Goal: Task Accomplishment & Management: Manage account settings

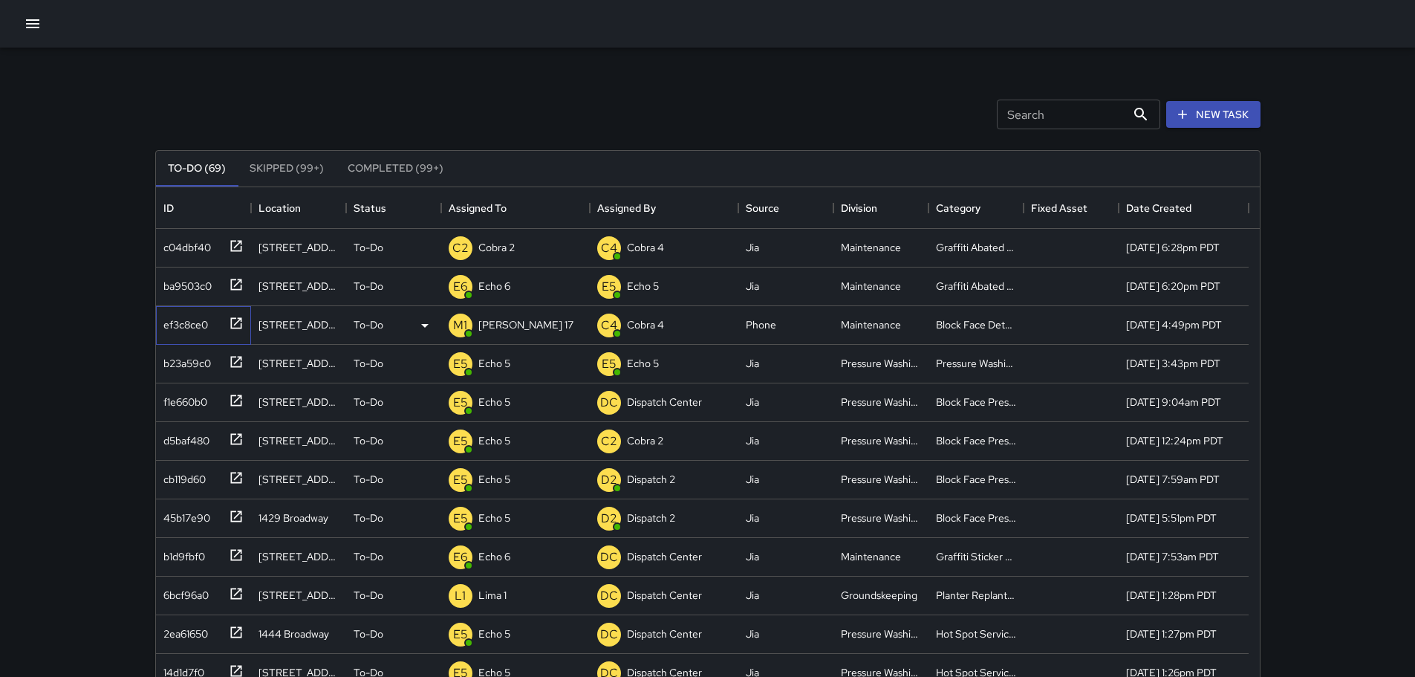
click at [229, 322] on icon at bounding box center [236, 323] width 15 height 15
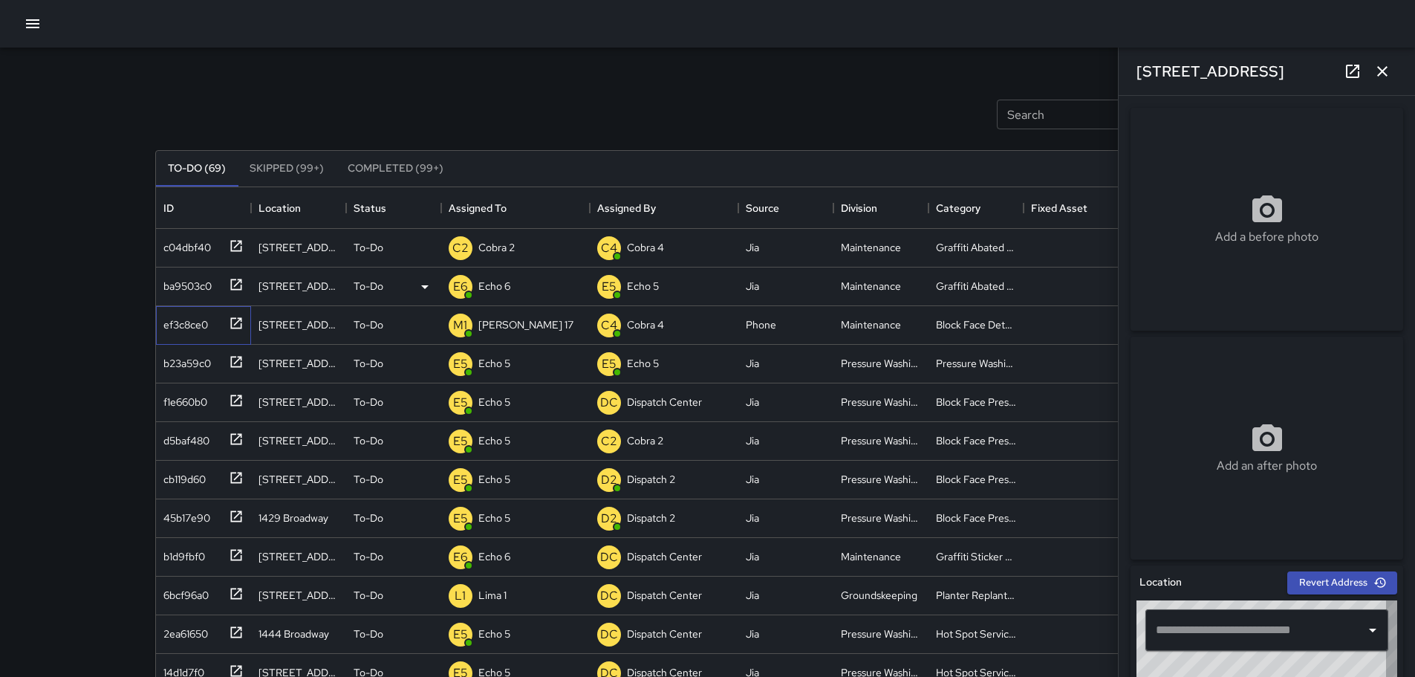
type input "**********"
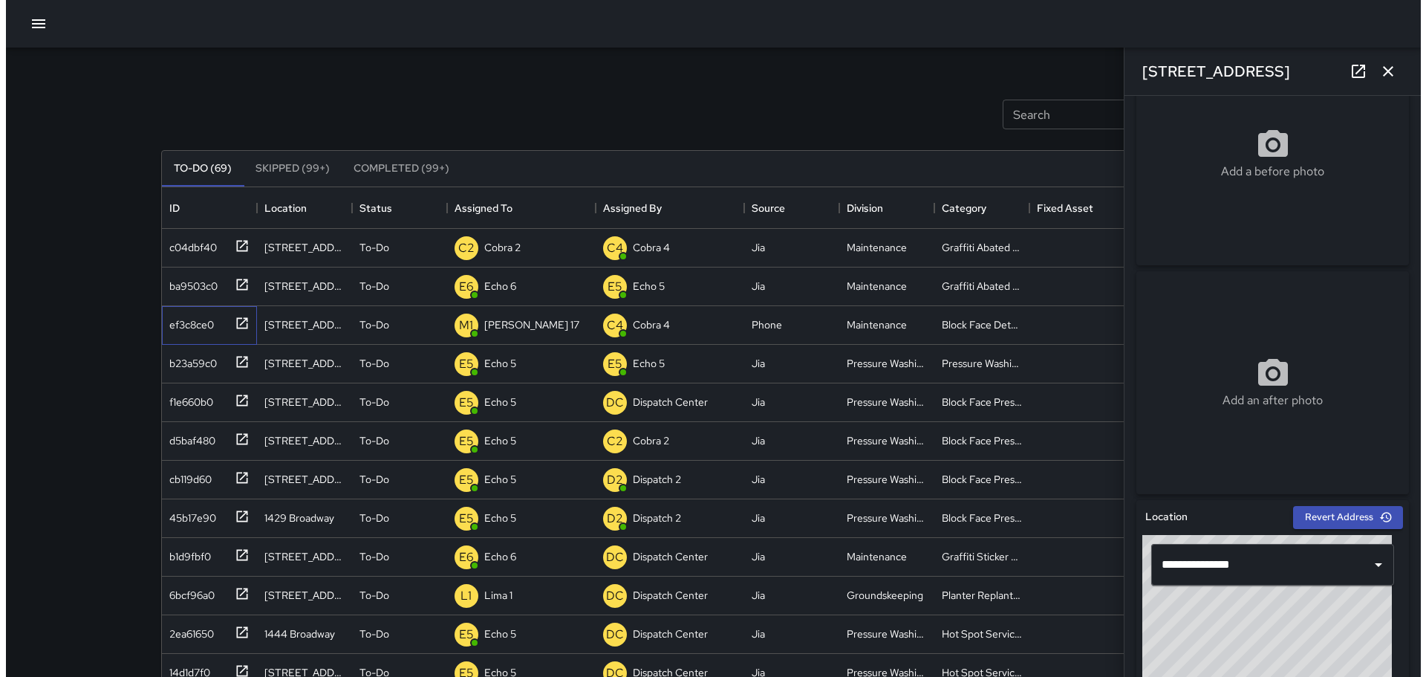
scroll to position [30, 0]
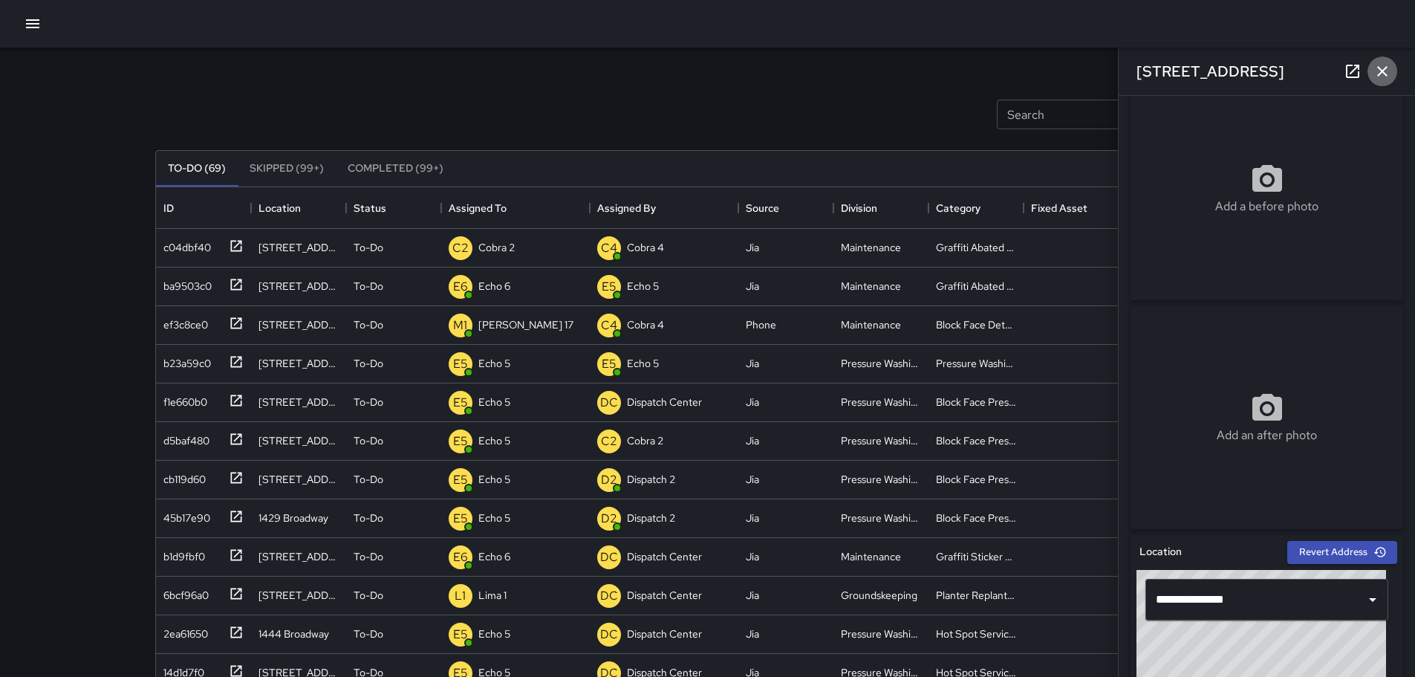
click at [1382, 64] on icon "button" at bounding box center [1382, 71] width 18 height 18
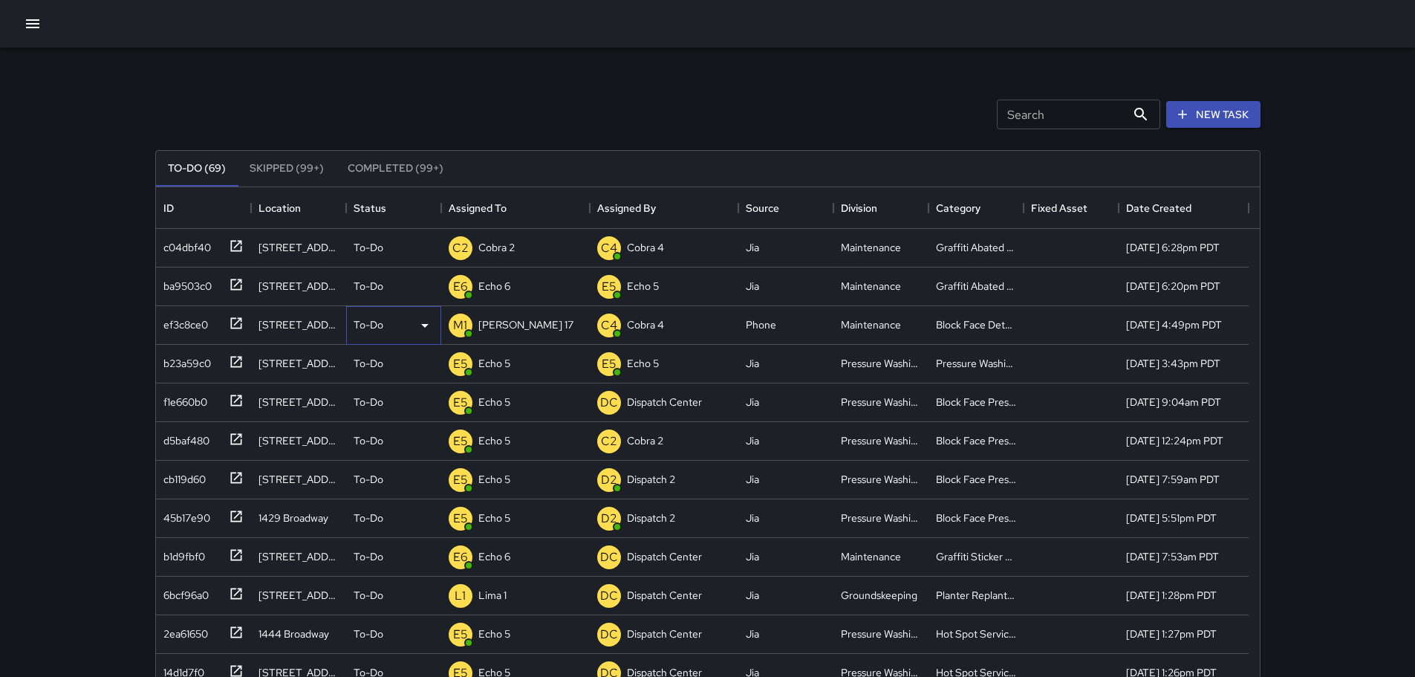
click at [377, 326] on p "To-Do" at bounding box center [369, 324] width 30 height 15
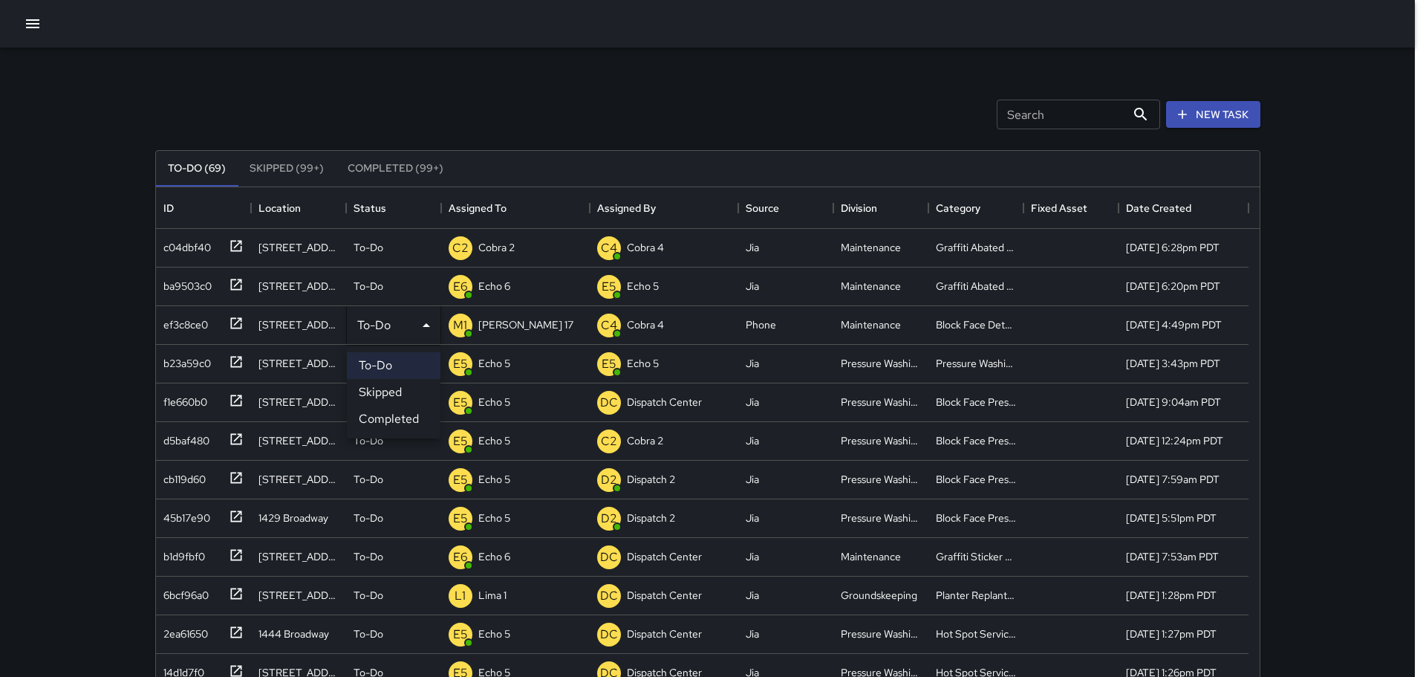
click at [96, 303] on div at bounding box center [713, 338] width 1426 height 677
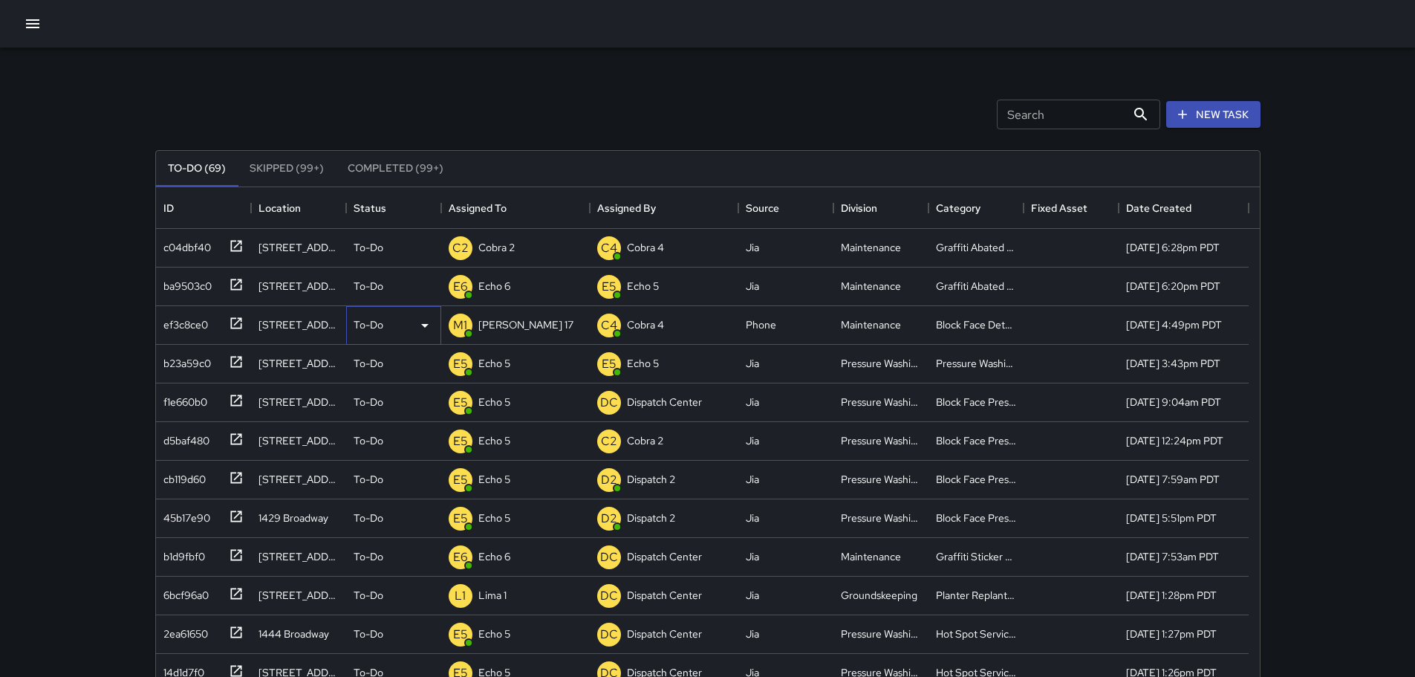
click at [381, 323] on p "To-Do" at bounding box center [369, 324] width 30 height 15
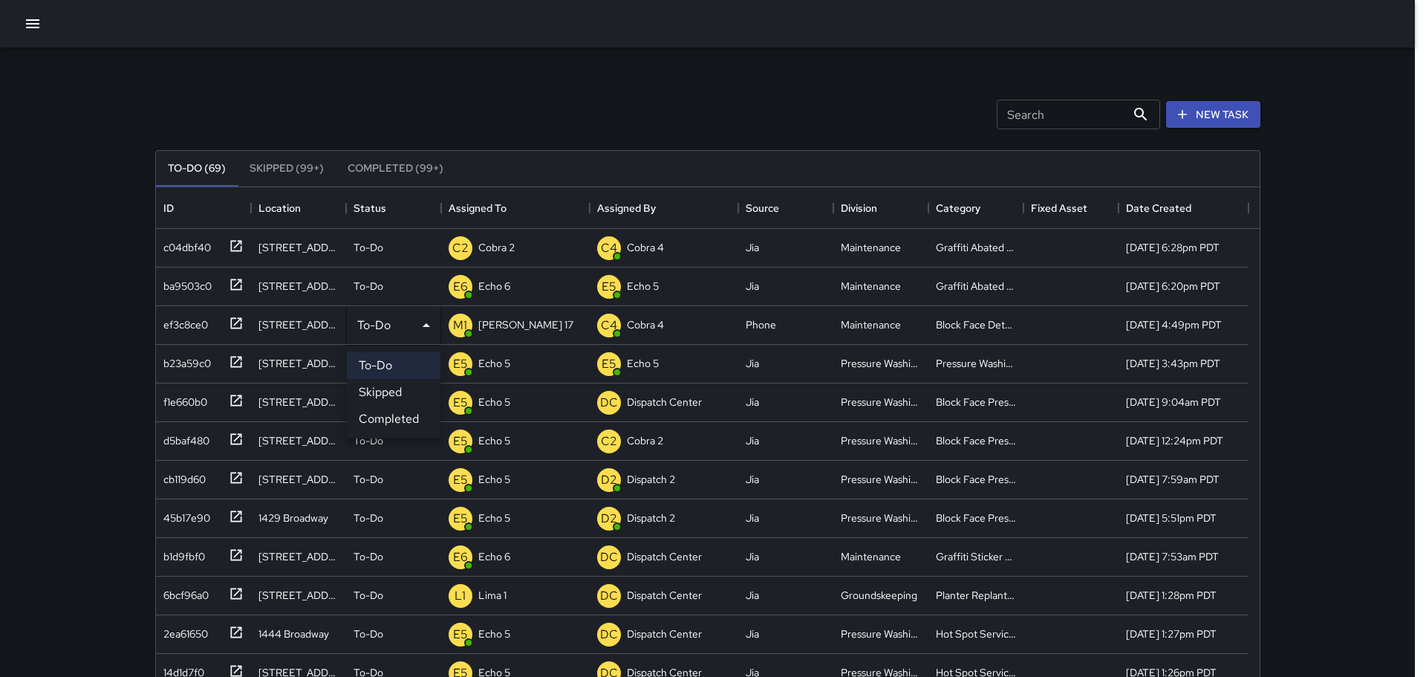
click at [406, 415] on li "Completed" at bounding box center [394, 419] width 94 height 27
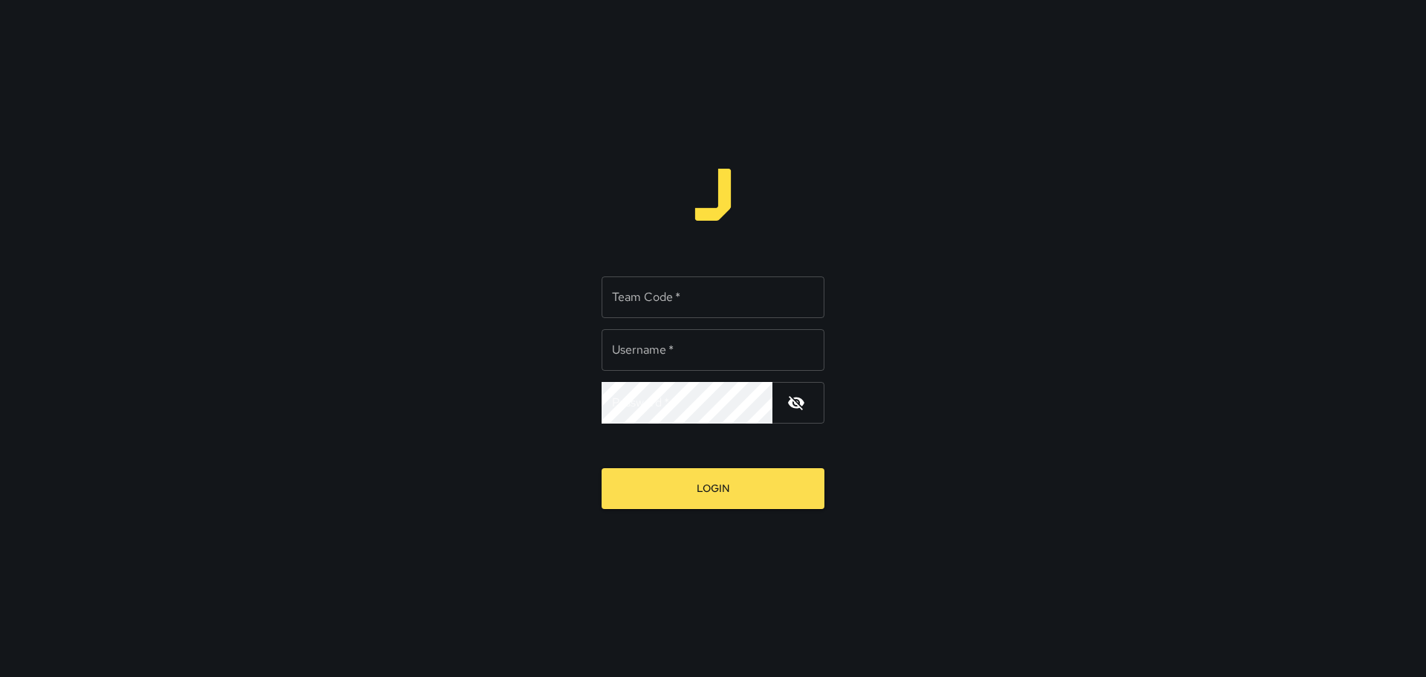
type input "**********"
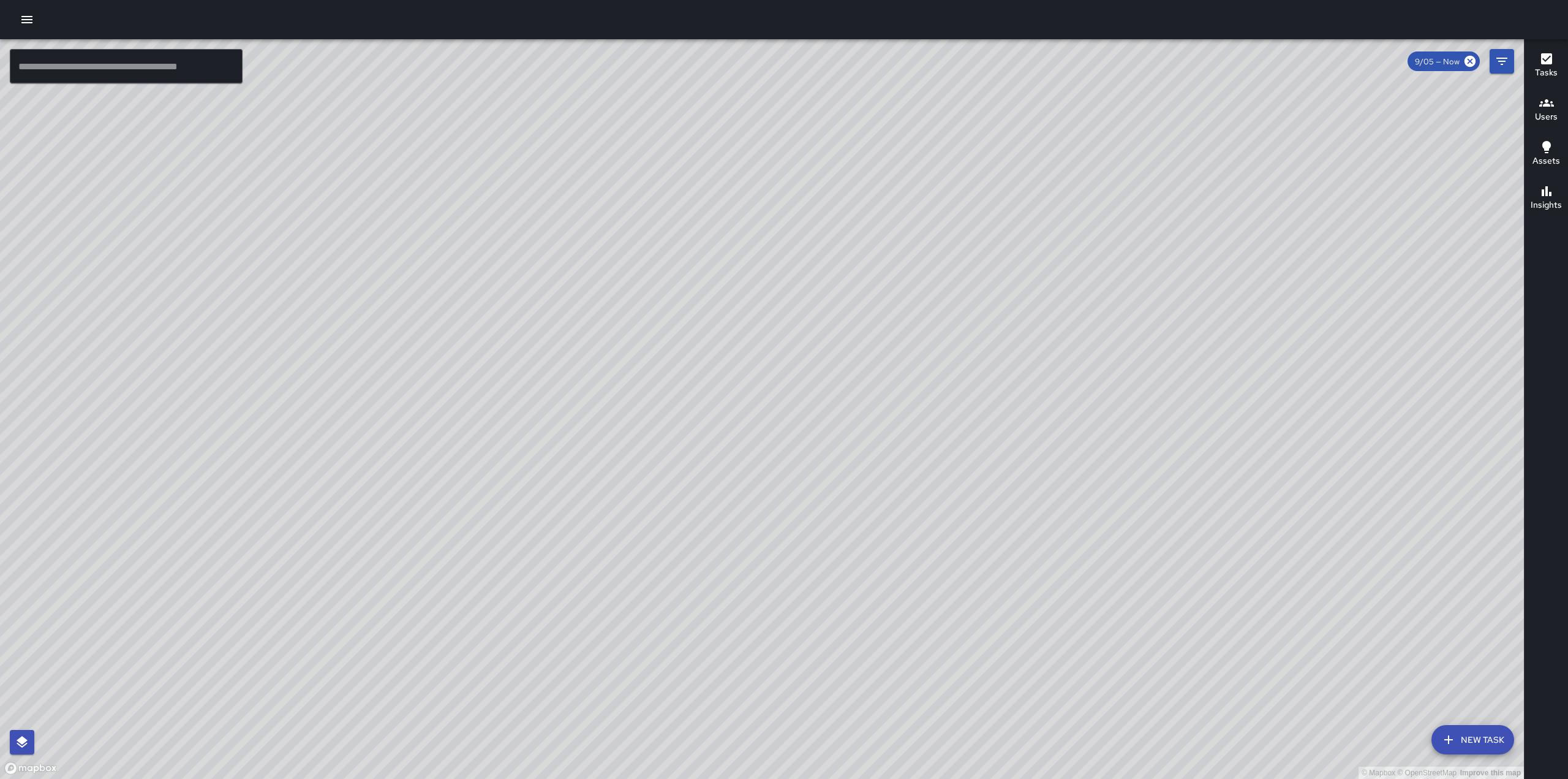
click at [24, 21] on icon "button" at bounding box center [27, 20] width 15 height 15
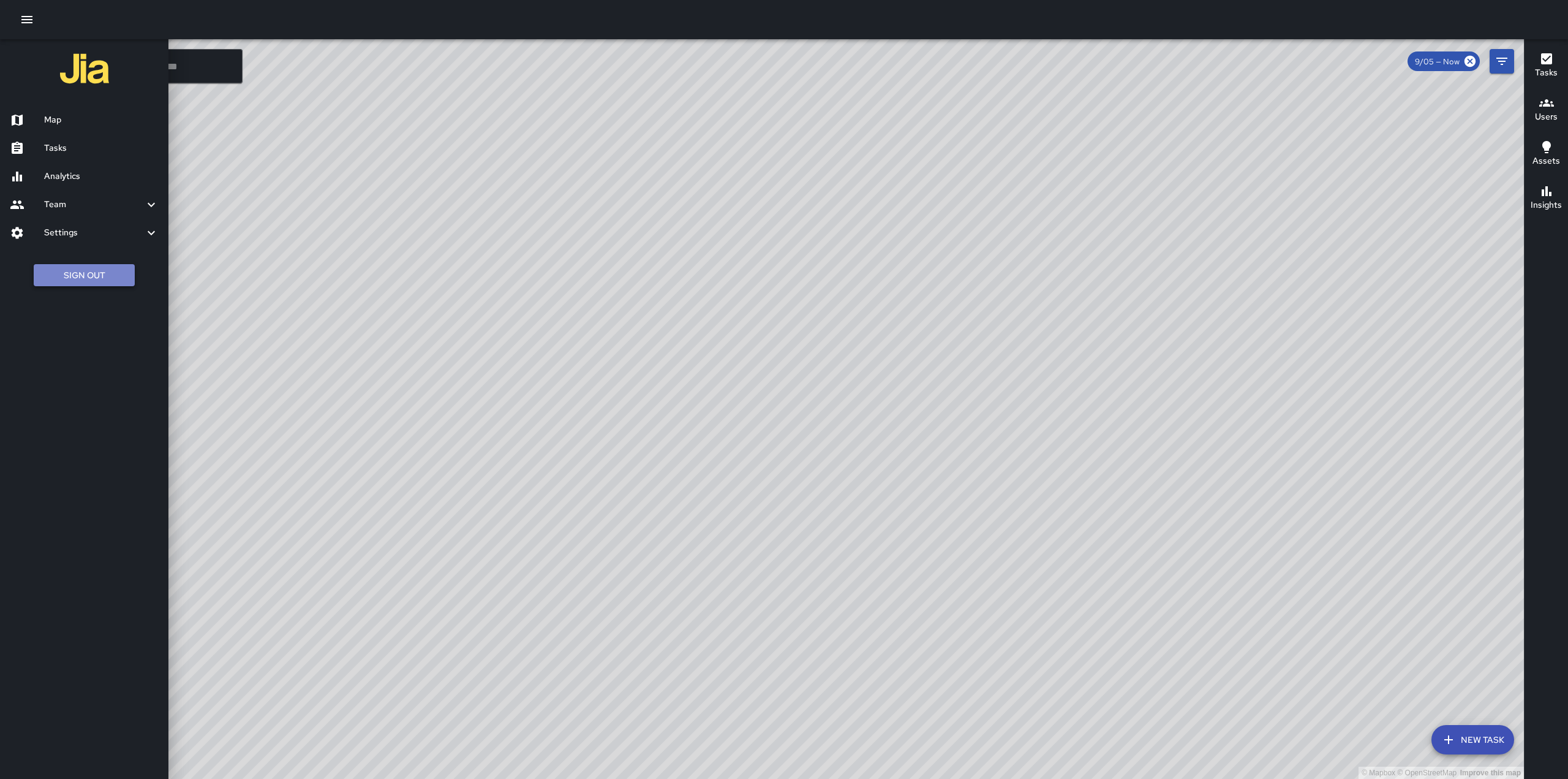
click at [111, 276] on button "Sign Out" at bounding box center [84, 275] width 101 height 22
